Goal: Information Seeking & Learning: Find specific fact

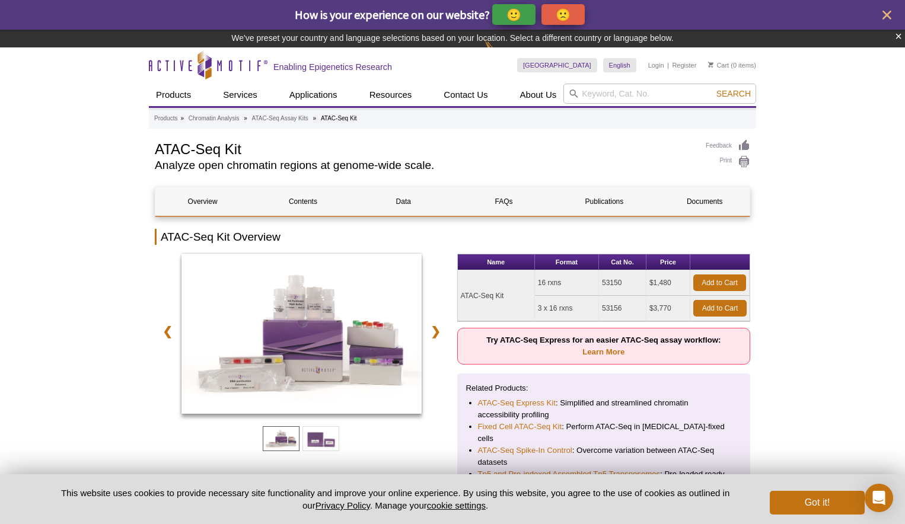
drag, startPoint x: 626, startPoint y: 308, endPoint x: 600, endPoint y: 309, distance: 26.7
click at [600, 309] on td "53156" at bounding box center [622, 309] width 47 height 26
copy td "53156"
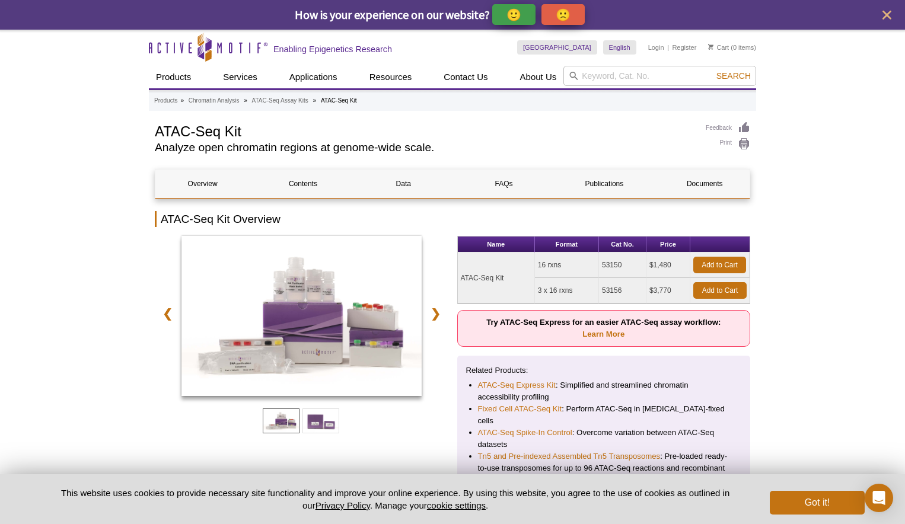
drag, startPoint x: 673, startPoint y: 291, endPoint x: 649, endPoint y: 291, distance: 23.7
click at [649, 291] on td "$3,770" at bounding box center [668, 291] width 44 height 26
copy td "$3,770"
